Goal: Task Accomplishment & Management: Manage account settings

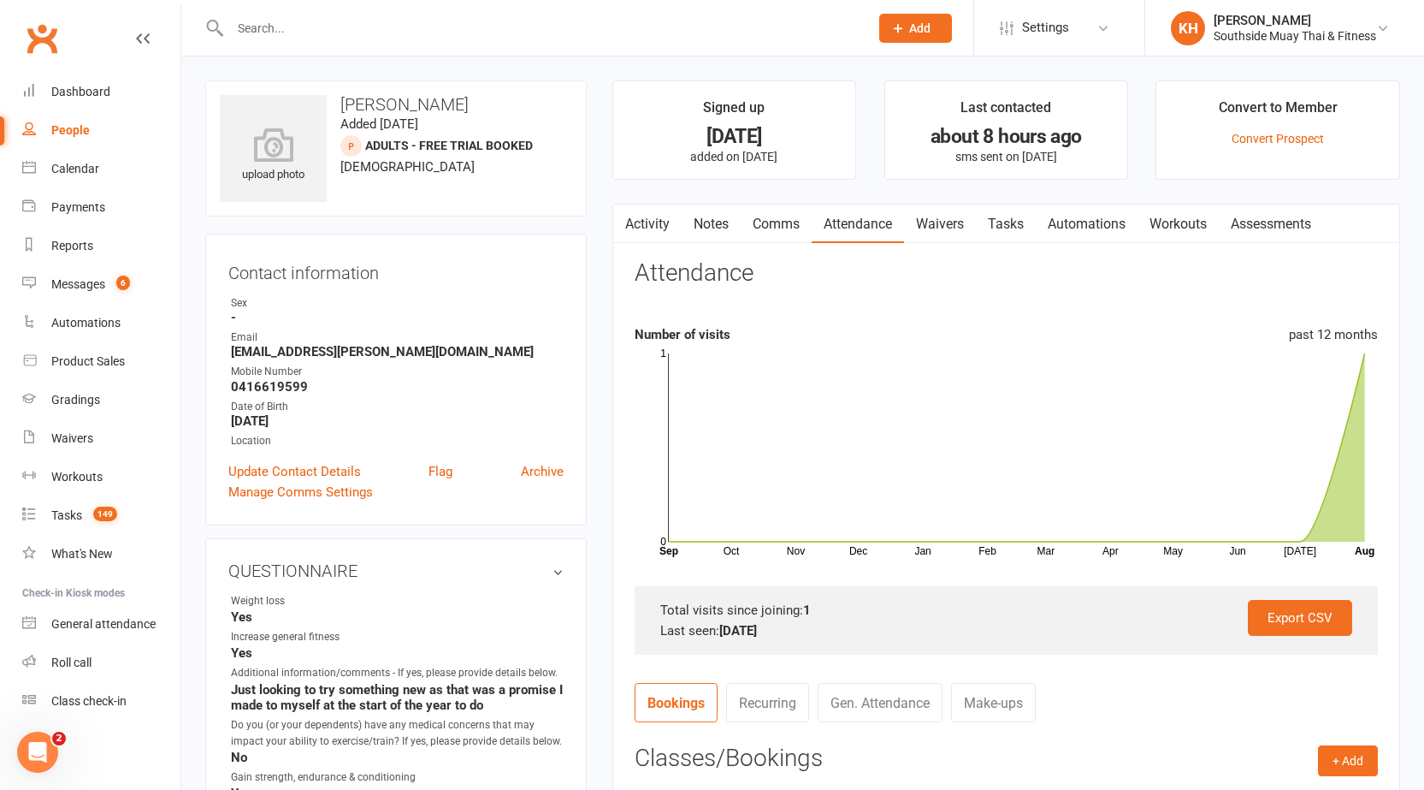
click at [619, 213] on icon "button" at bounding box center [624, 220] width 10 height 18
click at [98, 169] on div "Calendar" at bounding box center [75, 169] width 48 height 14
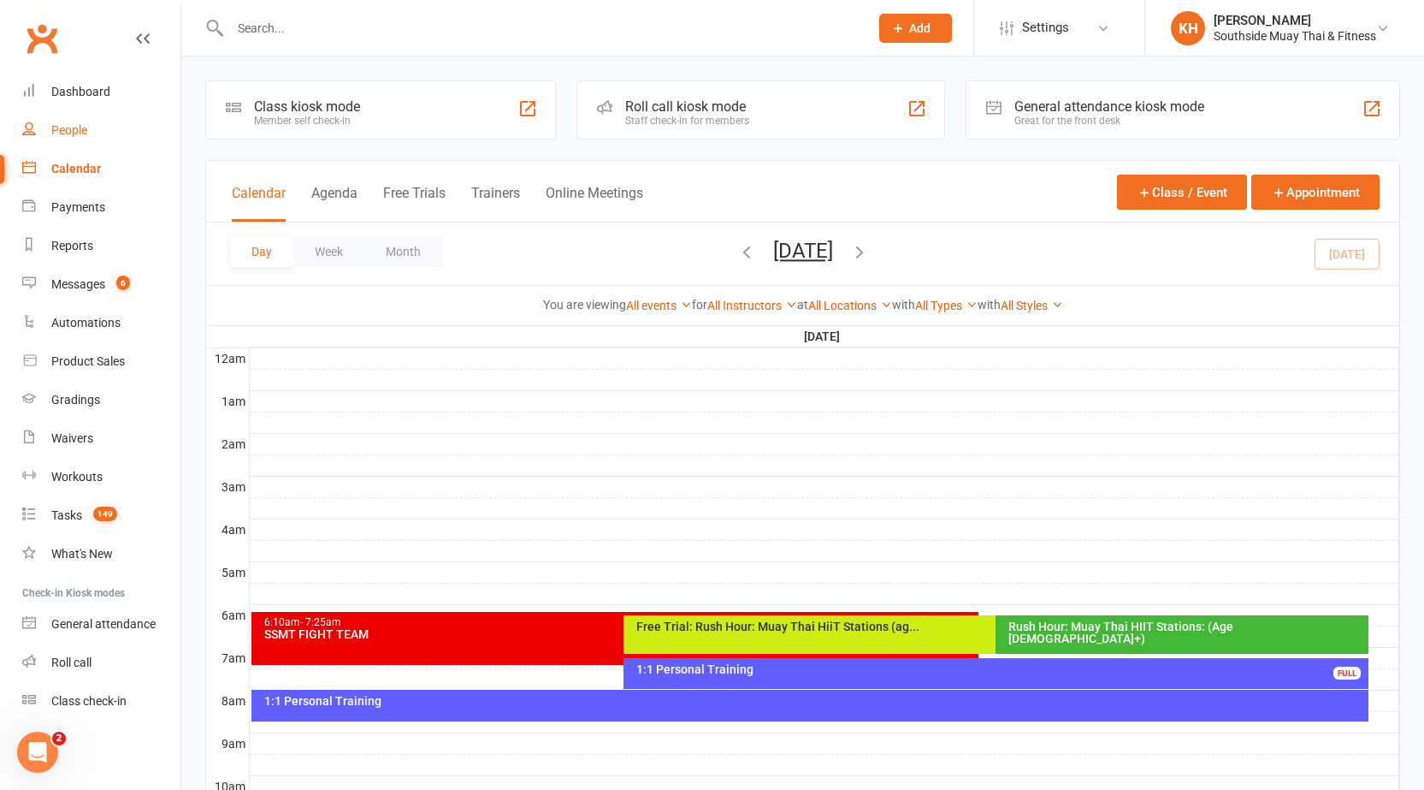
drag, startPoint x: 52, startPoint y: 132, endPoint x: 68, endPoint y: 140, distance: 17.6
click at [53, 132] on div "People" at bounding box center [69, 130] width 36 height 14
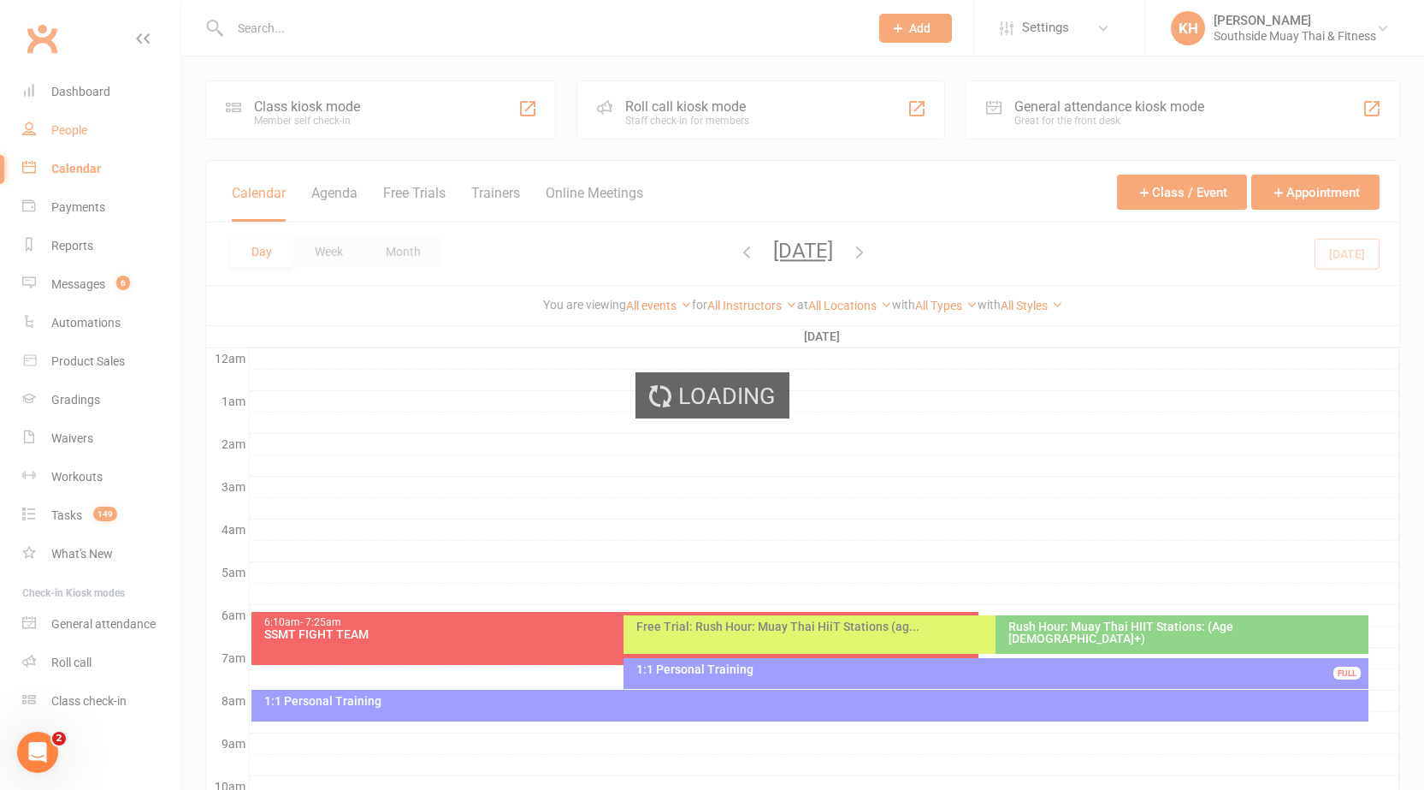
select select "100"
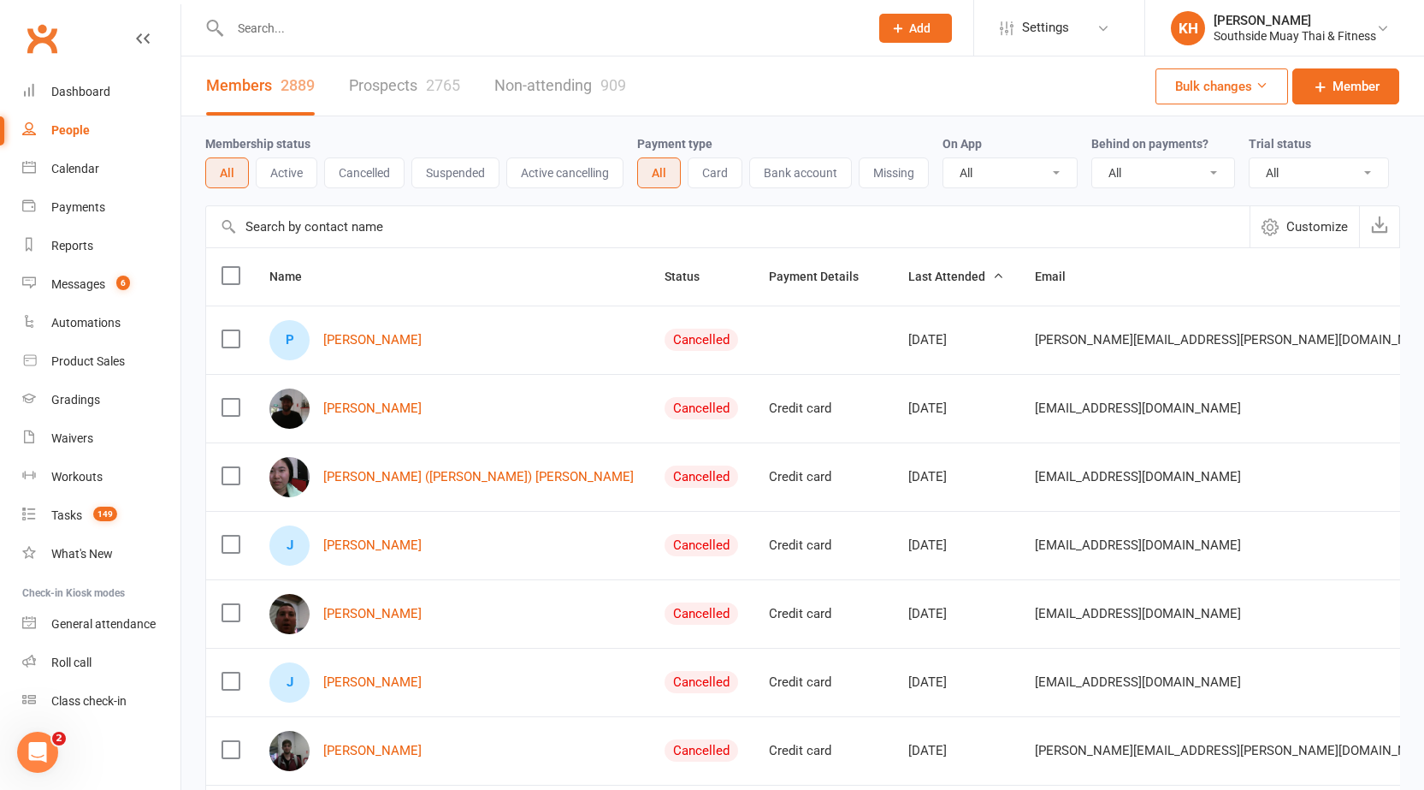
click at [412, 27] on input "text" at bounding box center [541, 28] width 632 height 24
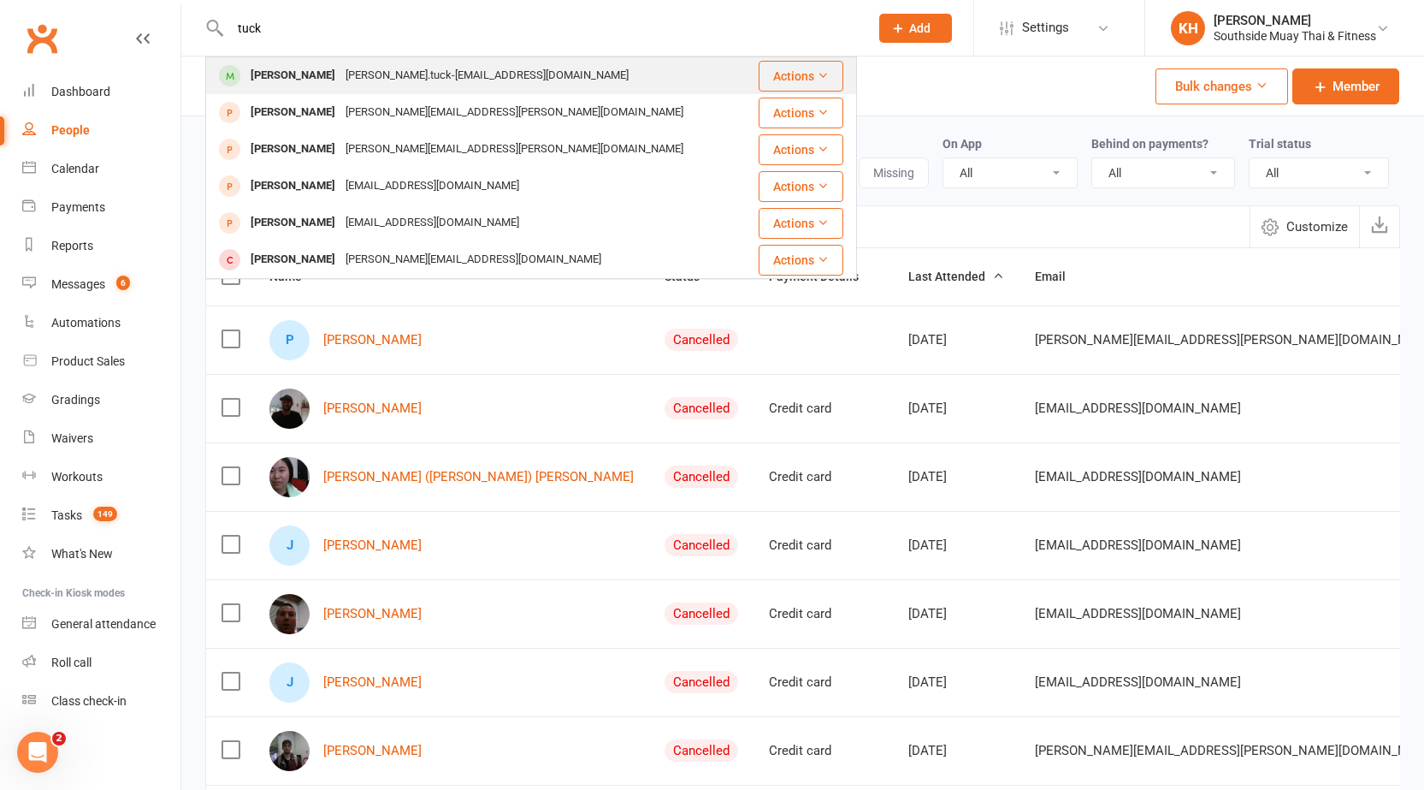
type input "tuck"
click at [269, 71] on div "[PERSON_NAME]" at bounding box center [293, 75] width 95 height 25
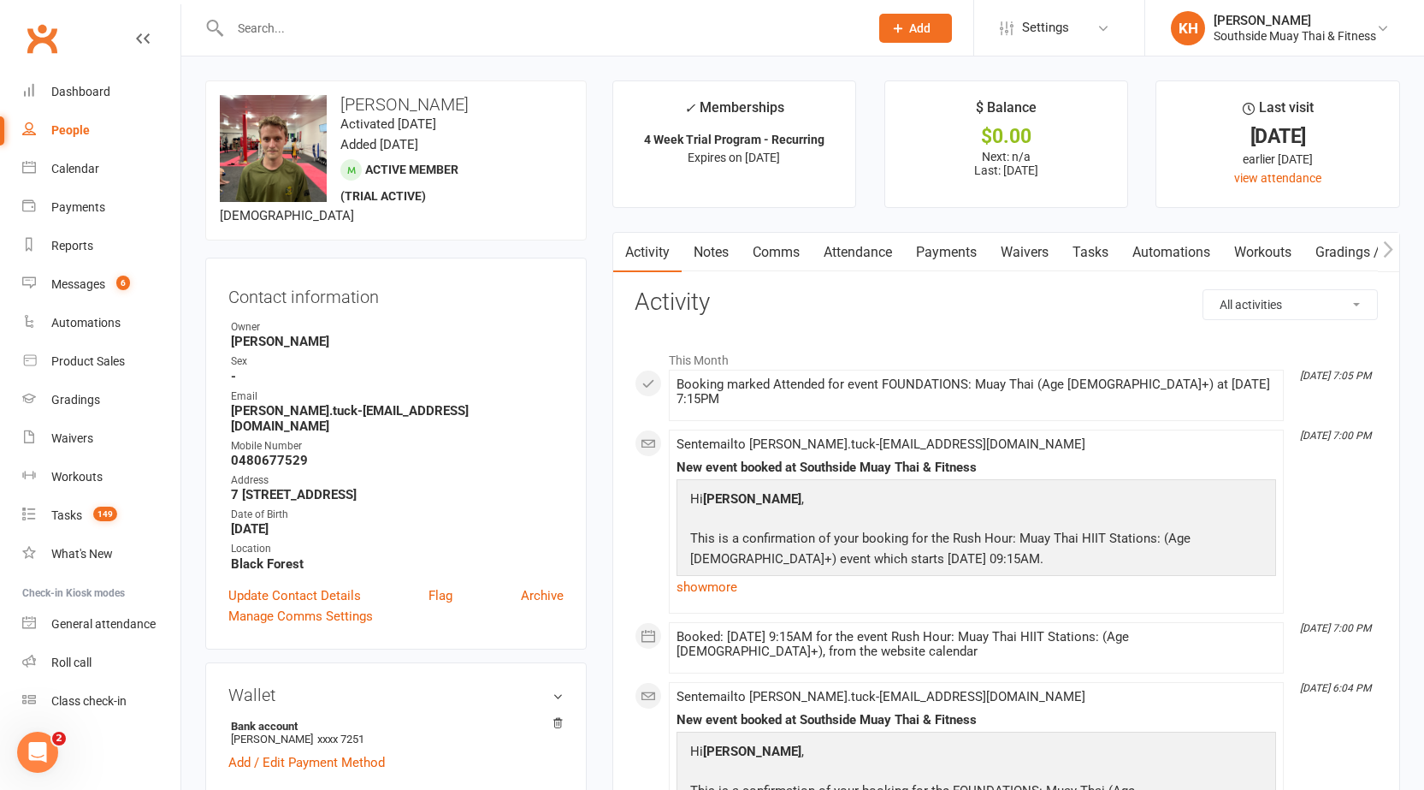
click at [1022, 252] on link "Waivers" at bounding box center [1025, 252] width 72 height 39
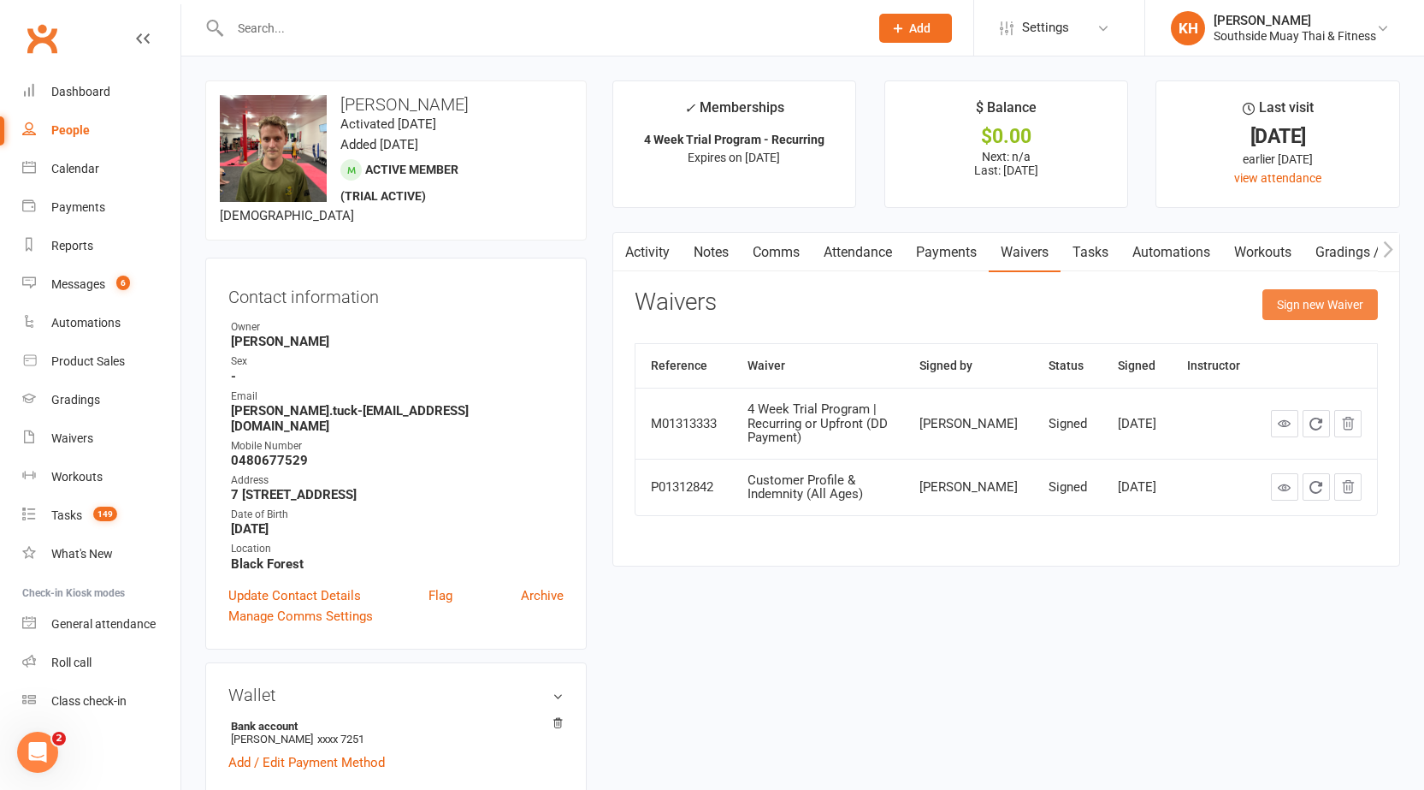
click at [1363, 302] on button "Sign new Waiver" at bounding box center [1320, 304] width 115 height 31
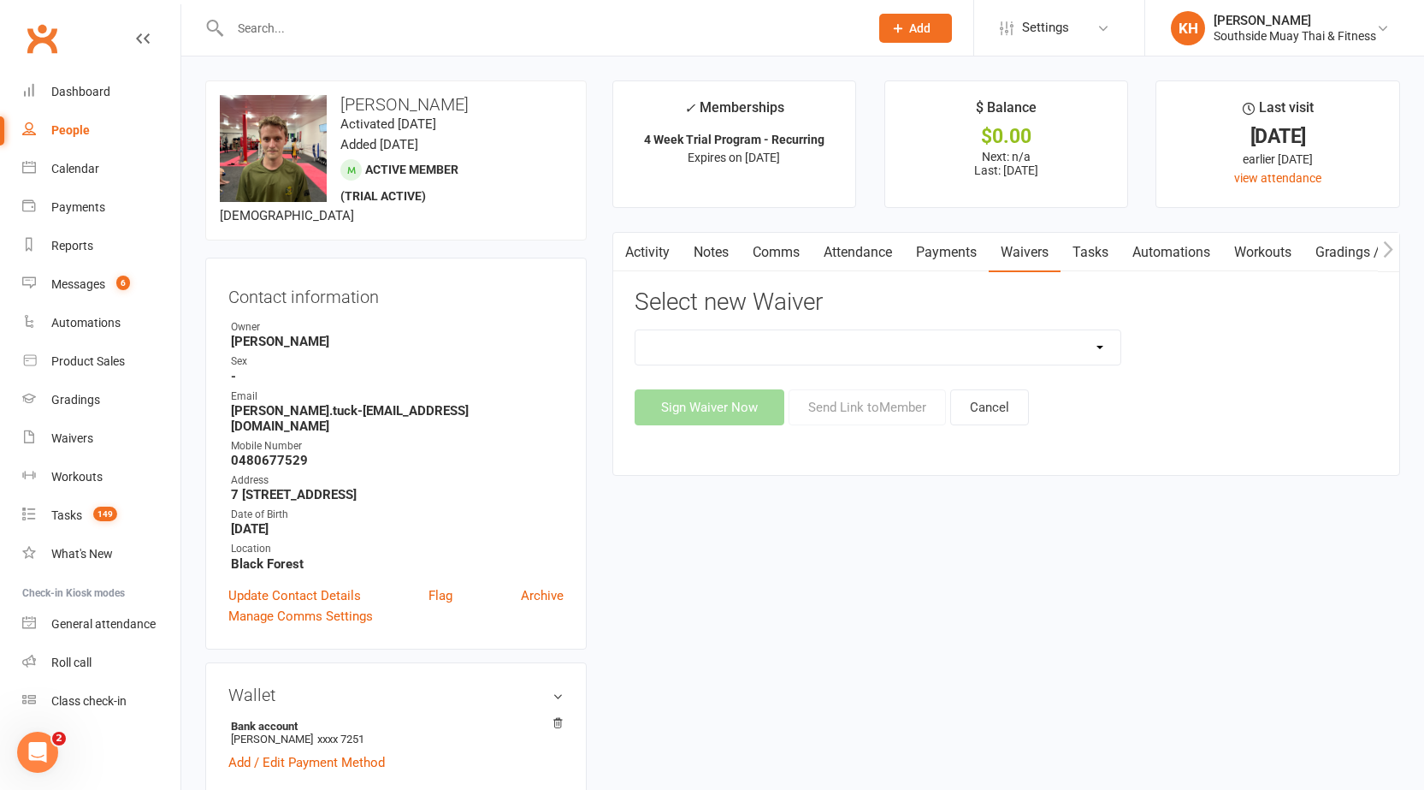
click at [1043, 346] on select "10 or 5 Session Pass | Upfront (former member) 10 Session Pass | Upfront (DD Pa…" at bounding box center [879, 347] width 486 height 34
select select "13136"
click at [636, 330] on select "10 or 5 Session Pass | Upfront (former member) 10 Session Pass | Upfront (DD Pa…" at bounding box center [879, 347] width 486 height 34
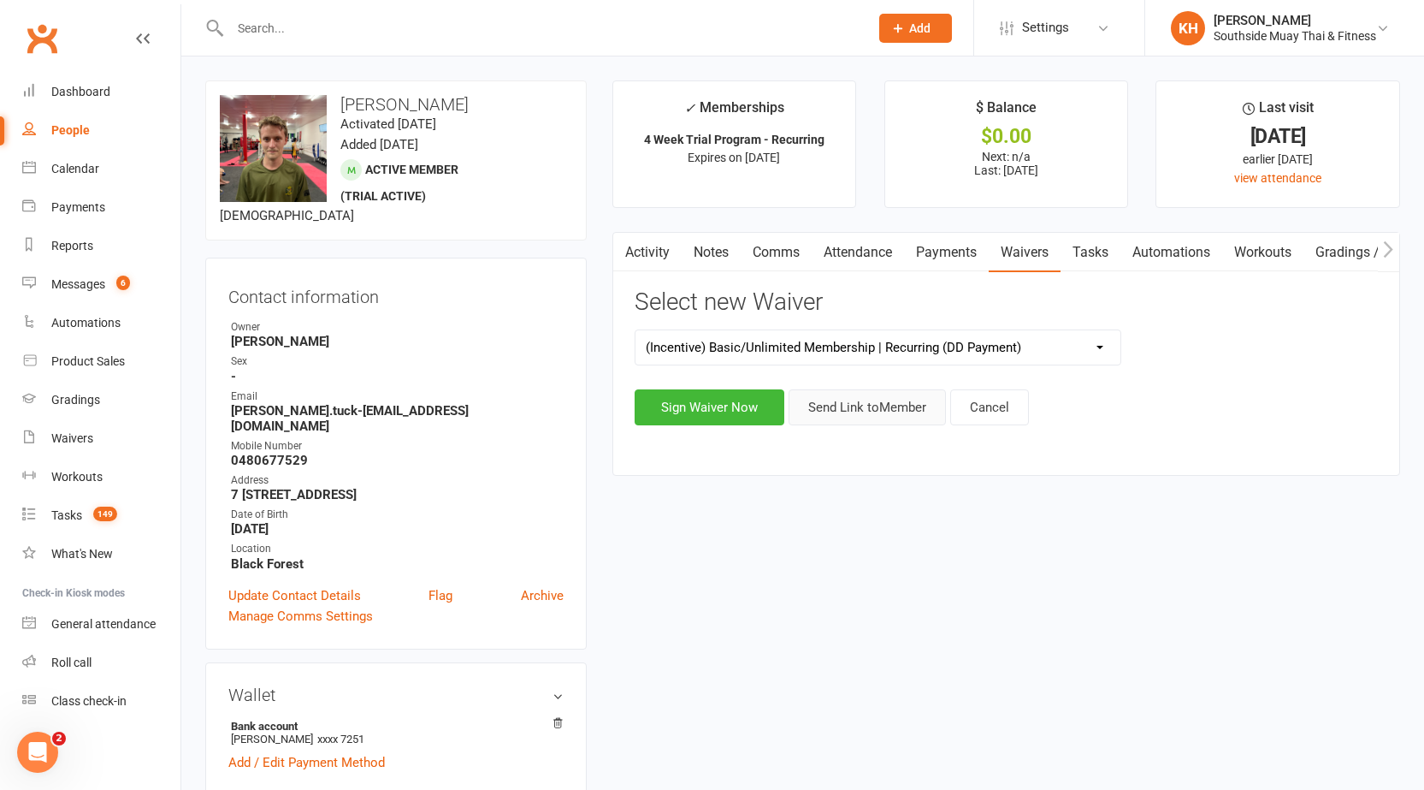
click at [894, 409] on button "Send Link to Member" at bounding box center [867, 407] width 157 height 36
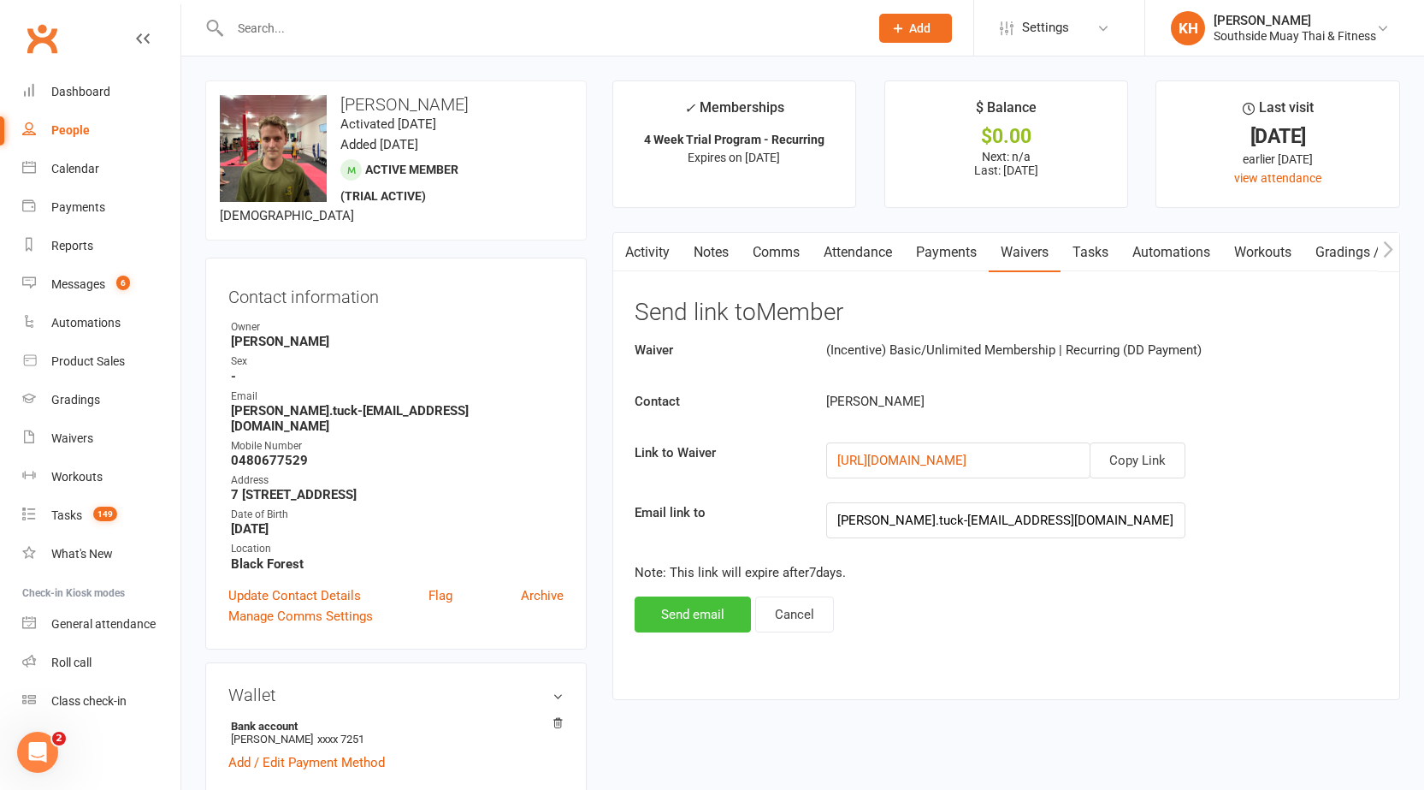
click at [718, 613] on button "Send email" at bounding box center [693, 614] width 116 height 36
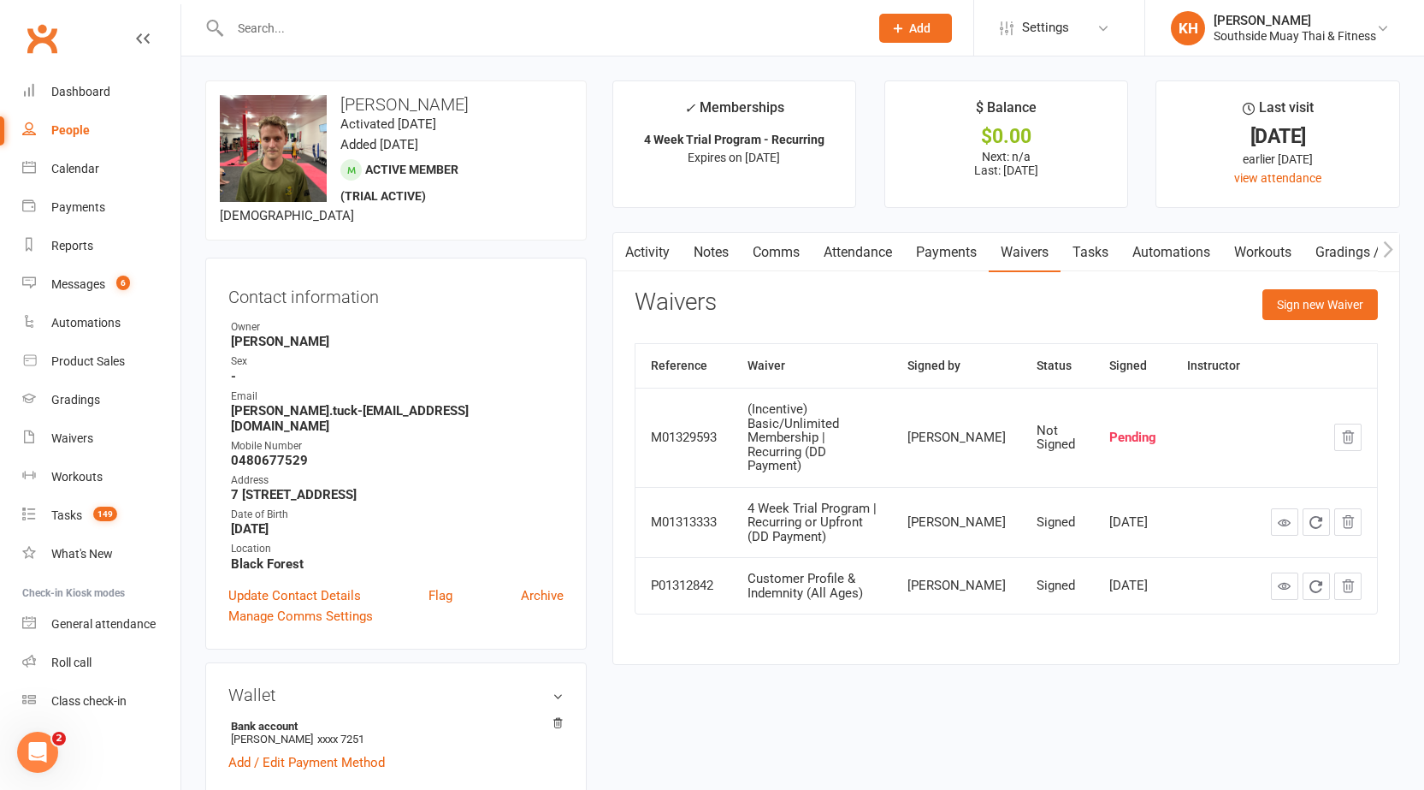
click at [601, 325] on main "✓ Memberships 4 Week Trial Program - Recurring Expires on [DATE] $ Balance $0.0…" at bounding box center [1007, 380] width 814 height 601
click at [618, 394] on div "Activity Notes Comms Attendance Payments Waivers Tasks Automations Workouts Gra…" at bounding box center [1007, 448] width 788 height 433
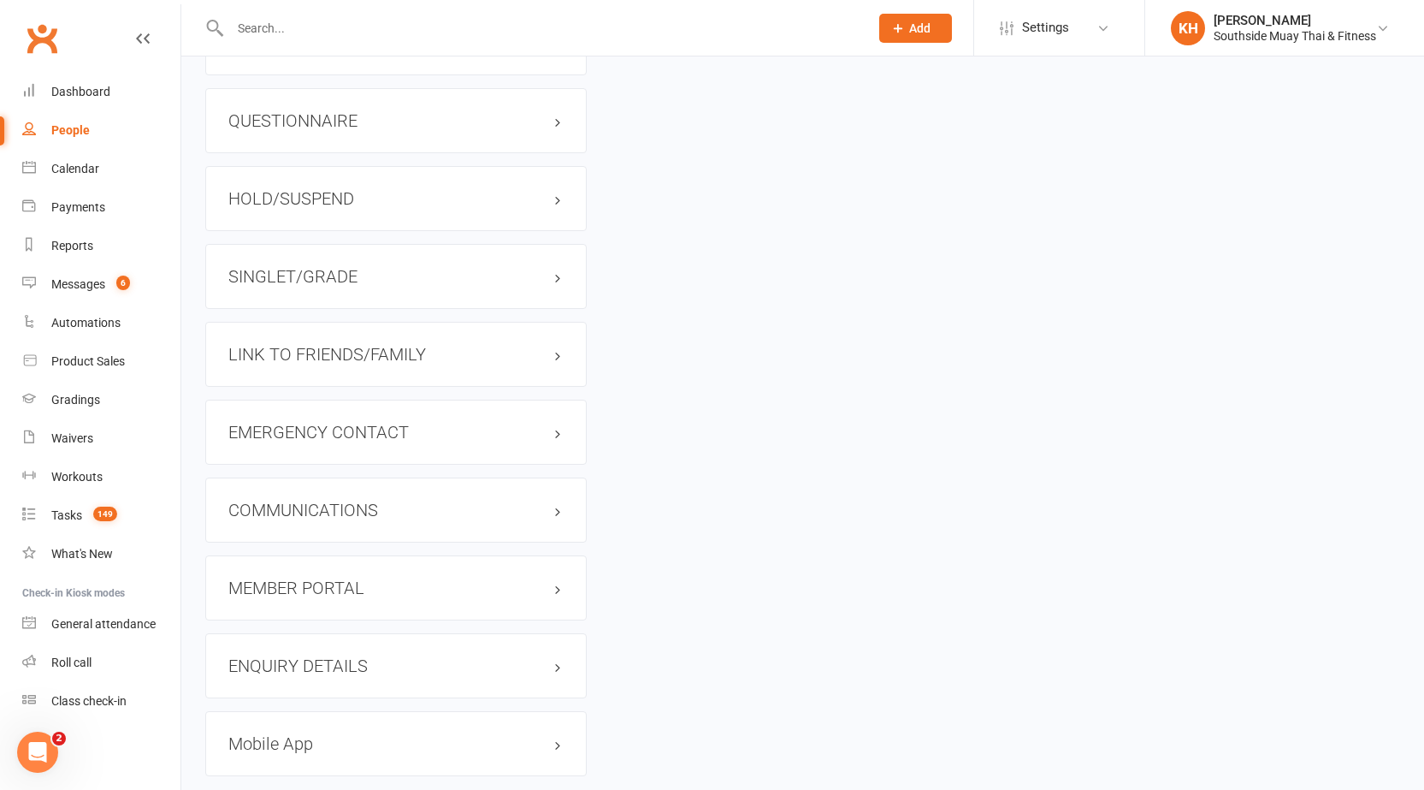
scroll to position [1454, 0]
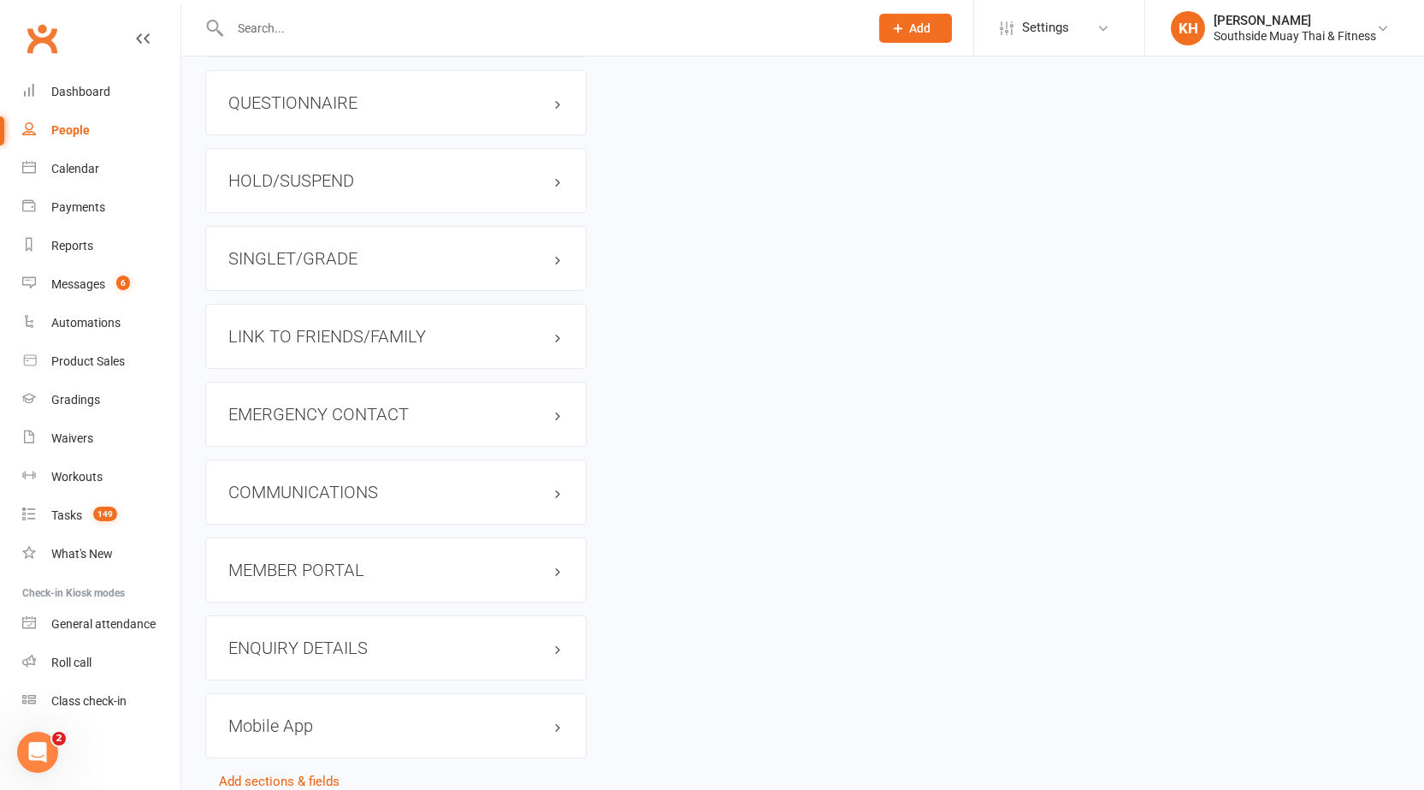
click at [303, 249] on h3 "SINGLET/GRADE" at bounding box center [395, 258] width 335 height 19
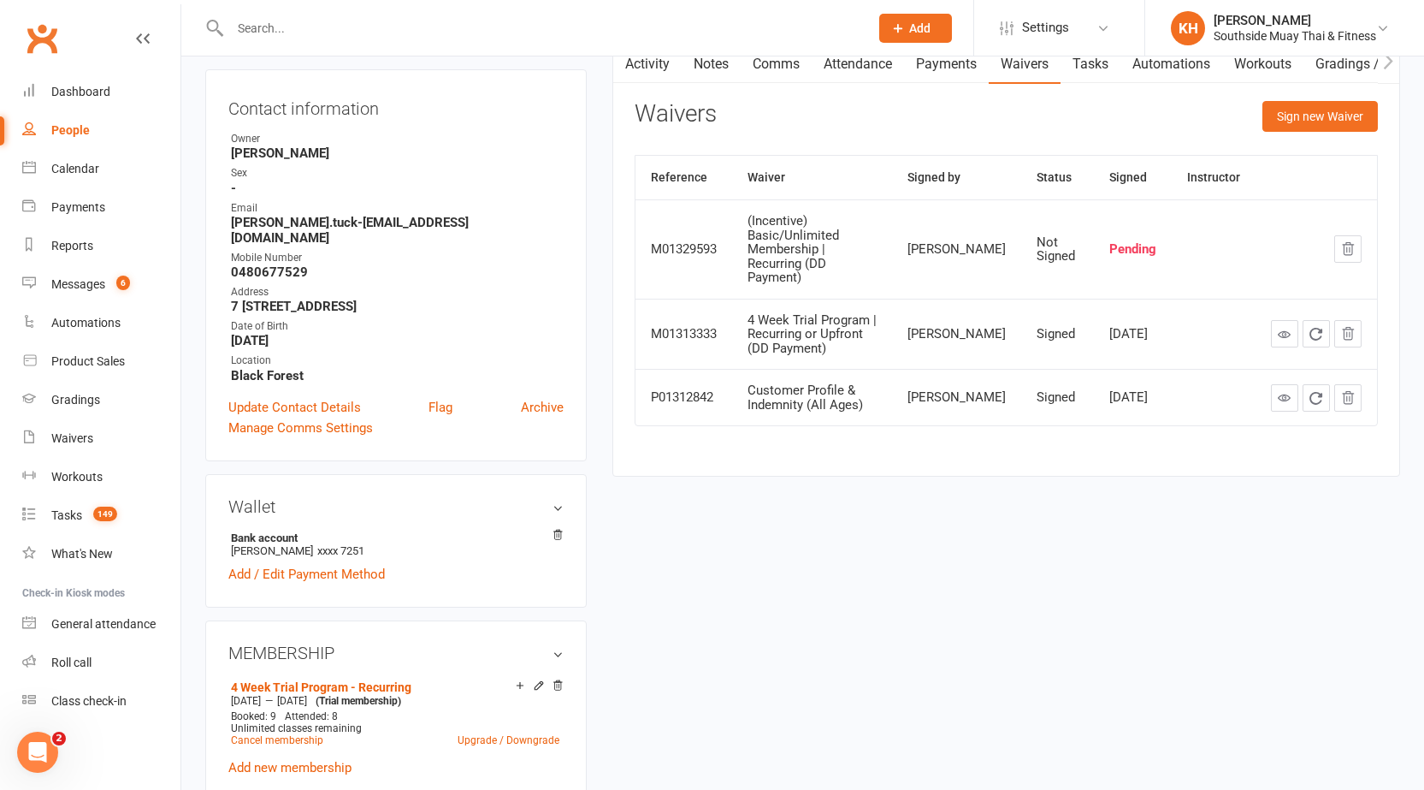
scroll to position [0, 0]
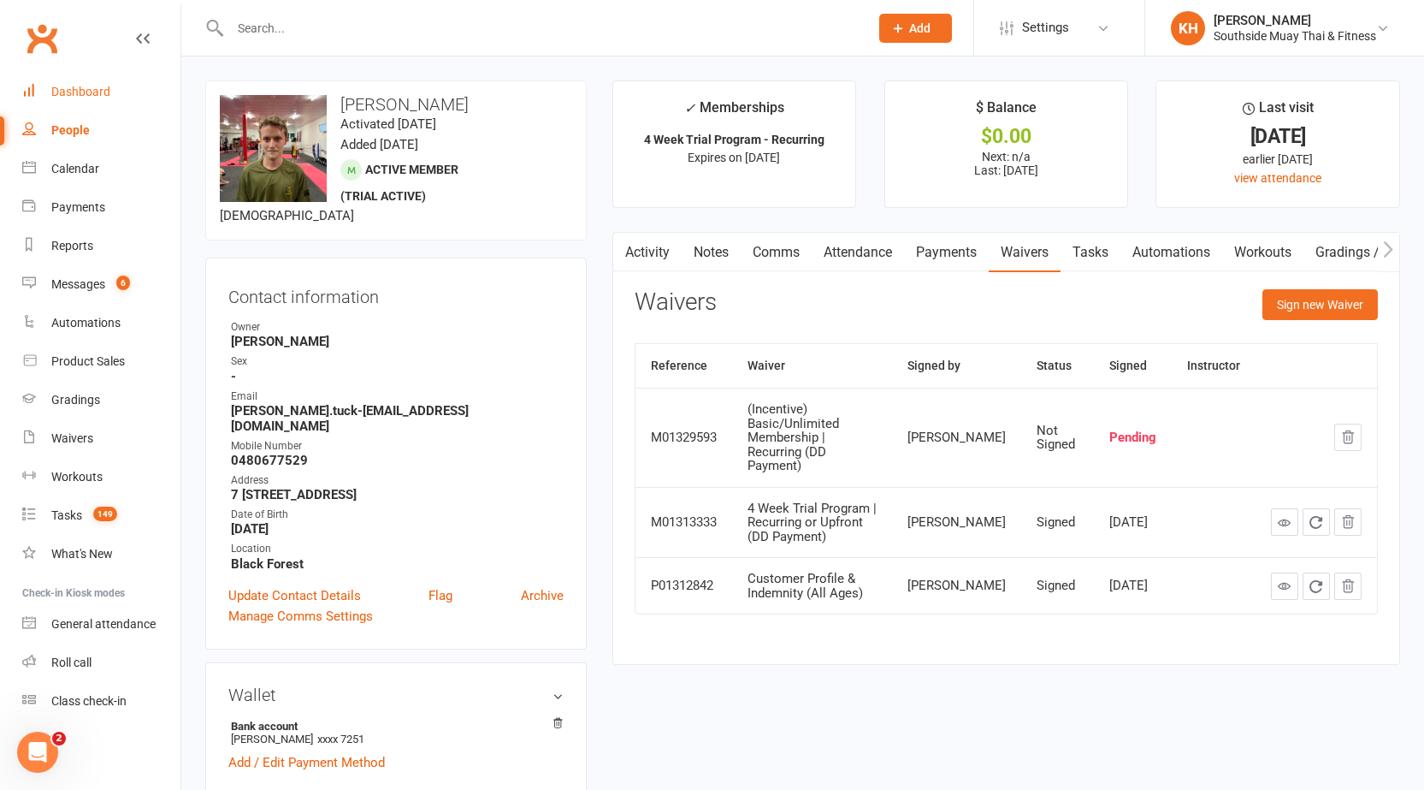
click at [86, 92] on div "Dashboard" at bounding box center [80, 92] width 59 height 14
